Goal: Information Seeking & Learning: Learn about a topic

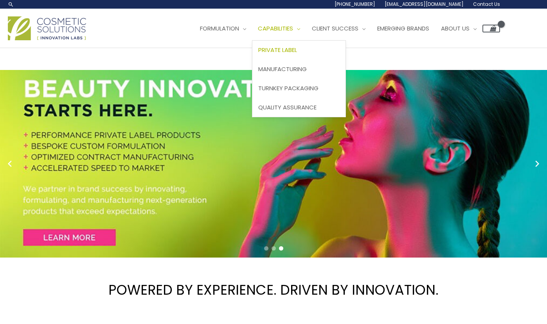
click at [297, 52] on span "Private Label" at bounding box center [277, 50] width 39 height 8
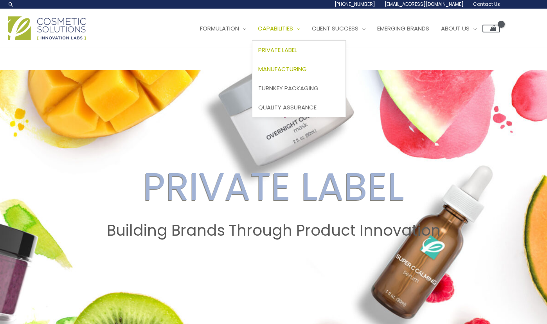
click at [307, 69] on span "Manufacturing" at bounding box center [282, 69] width 49 height 8
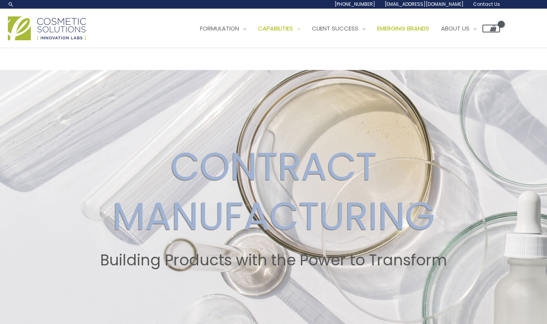
click at [417, 31] on span "Emerging Brands" at bounding box center [403, 28] width 52 height 8
